Goal: Transaction & Acquisition: Donate

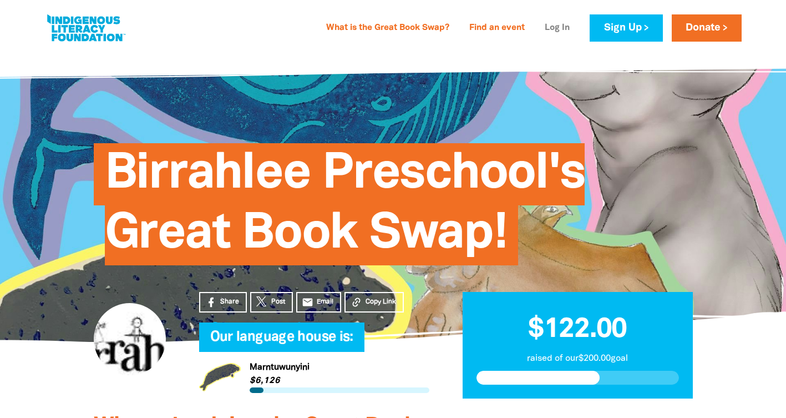
click at [553, 30] on link "Log In" at bounding box center [557, 28] width 38 height 18
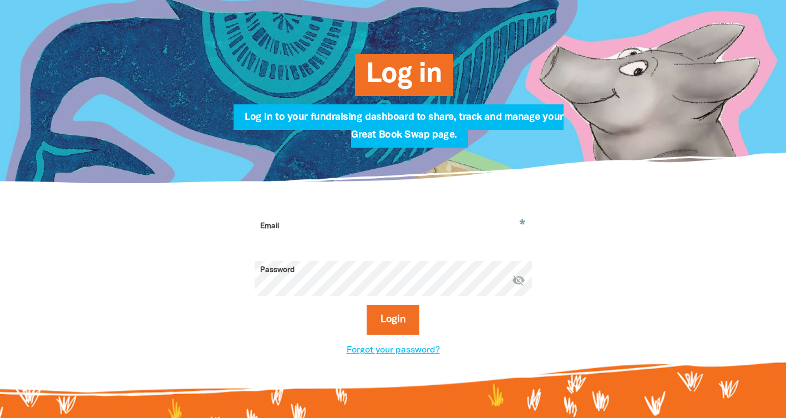
scroll to position [131, 0]
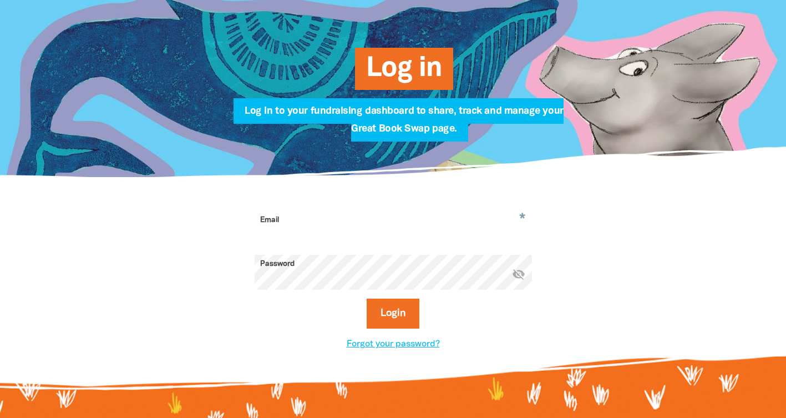
click at [324, 232] on input "Email" at bounding box center [393, 228] width 277 height 35
click at [159, 282] on div "* Email This field is required warning Password * visibility_off Login Forgot y…" at bounding box center [393, 280] width 666 height 207
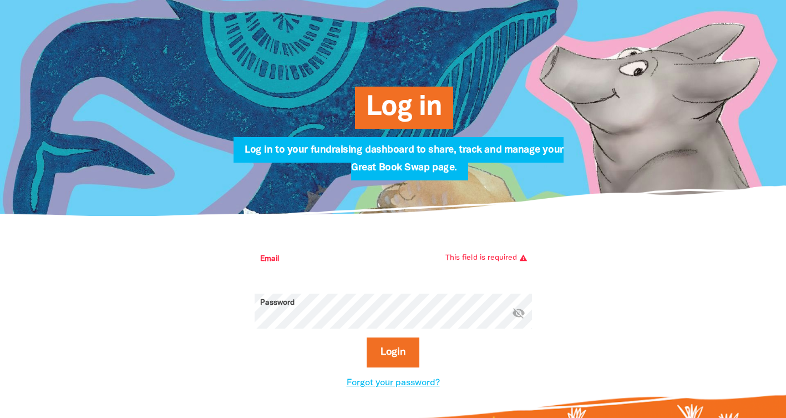
scroll to position [44, 0]
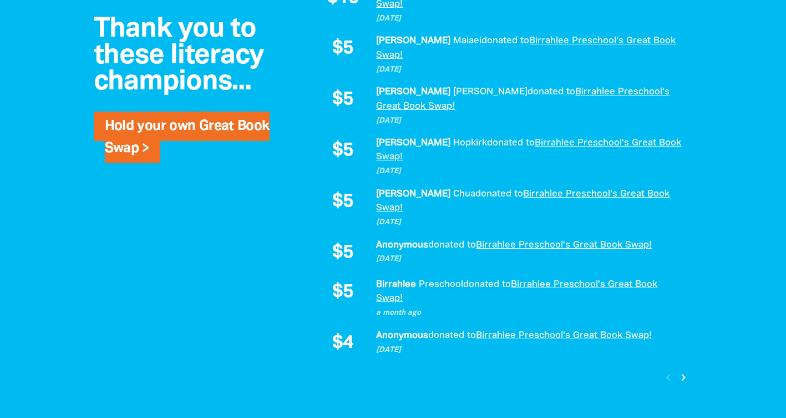
scroll to position [961, 0]
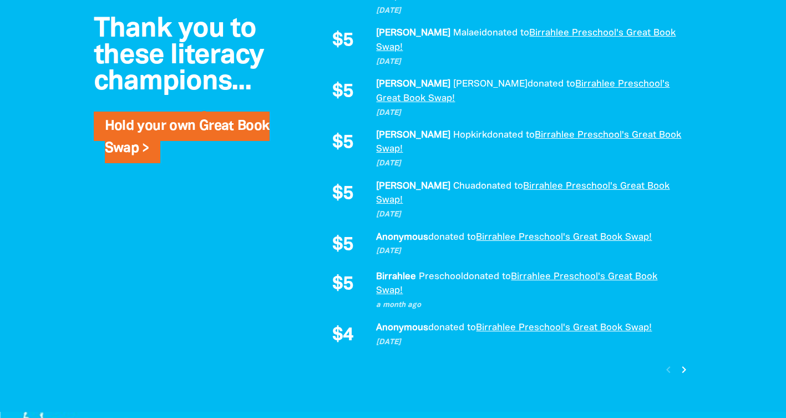
click at [683, 363] on icon "chevron_right" at bounding box center [683, 369] width 13 height 13
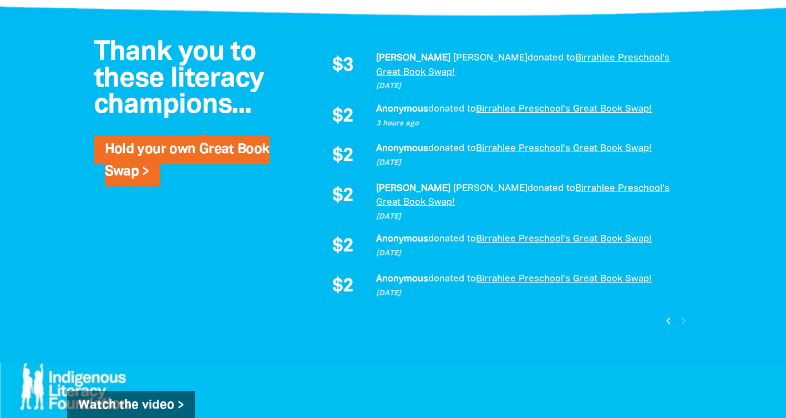
scroll to position [748, 0]
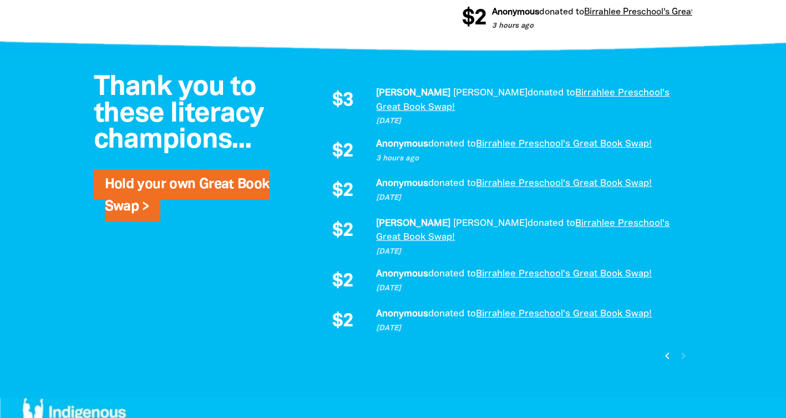
click at [666, 349] on icon "chevron_left" at bounding box center [667, 355] width 13 height 13
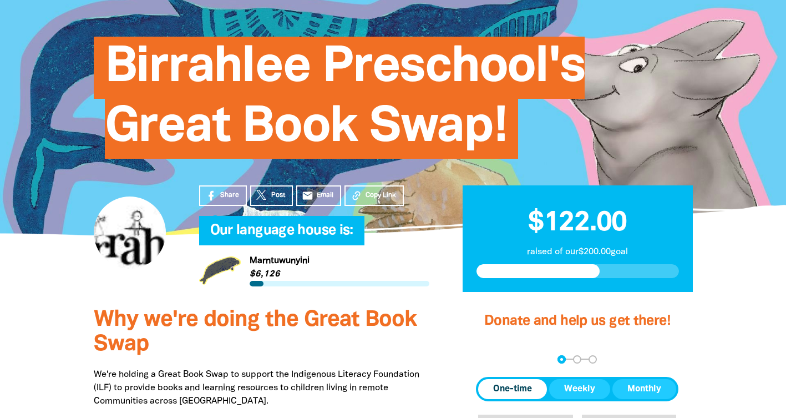
scroll to position [0, 0]
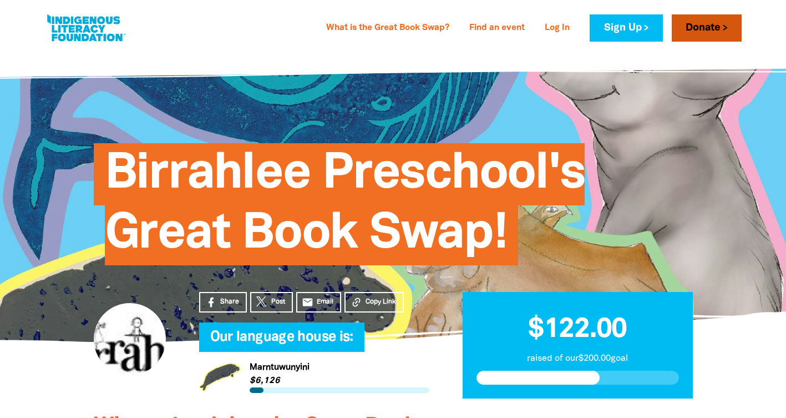
click at [704, 33] on link "Donate" at bounding box center [707, 27] width 70 height 27
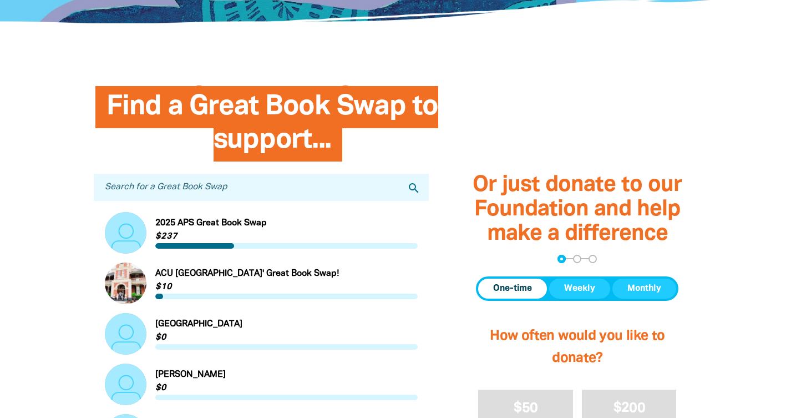
scroll to position [270, 0]
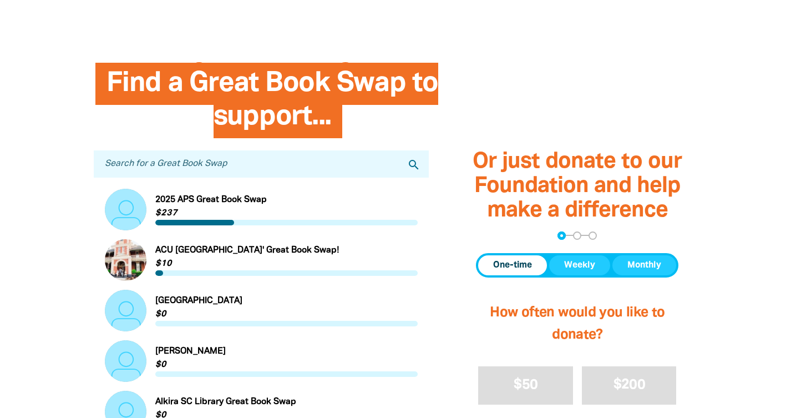
click at [200, 170] on input "Search for a Great Book Swap" at bounding box center [262, 163] width 336 height 27
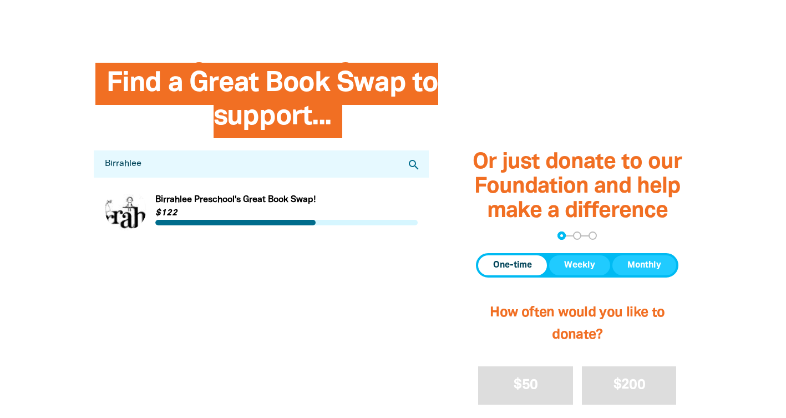
type input "Birrahlee"
click at [227, 201] on link "Link to Birrahlee Preschool's Great Book Swap!" at bounding box center [261, 210] width 313 height 42
